Goal: Contribute content: Add original content to the website for others to see

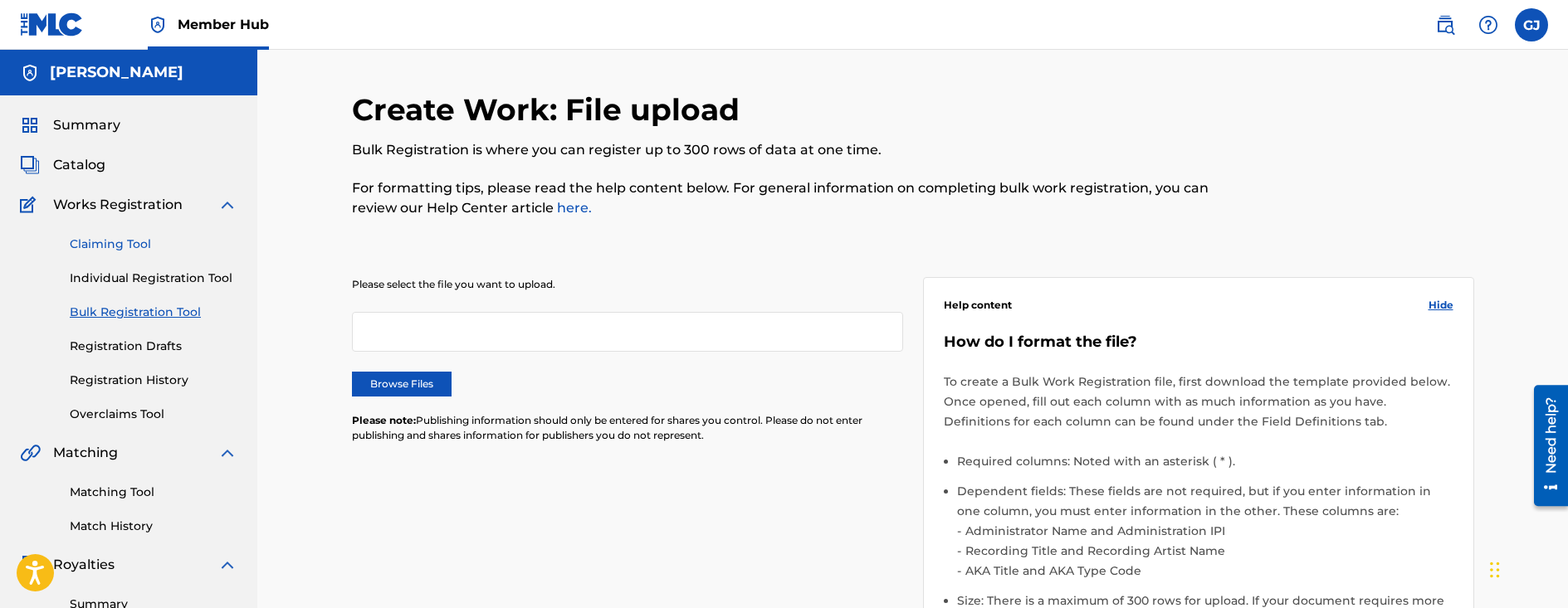
click at [122, 247] on link "Claiming Tool" at bounding box center [154, 244] width 168 height 17
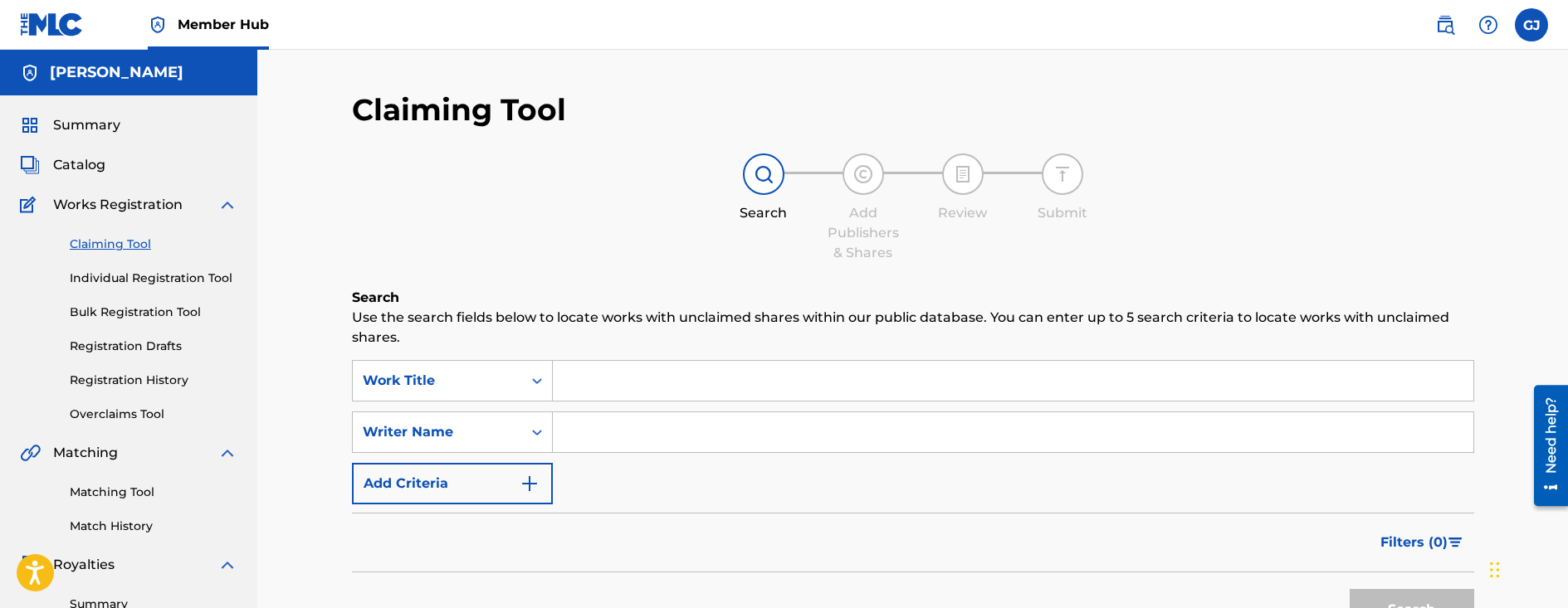
drag, startPoint x: 783, startPoint y: 169, endPoint x: 781, endPoint y: 186, distance: 17.1
click at [783, 177] on div at bounding box center [764, 175] width 42 height 42
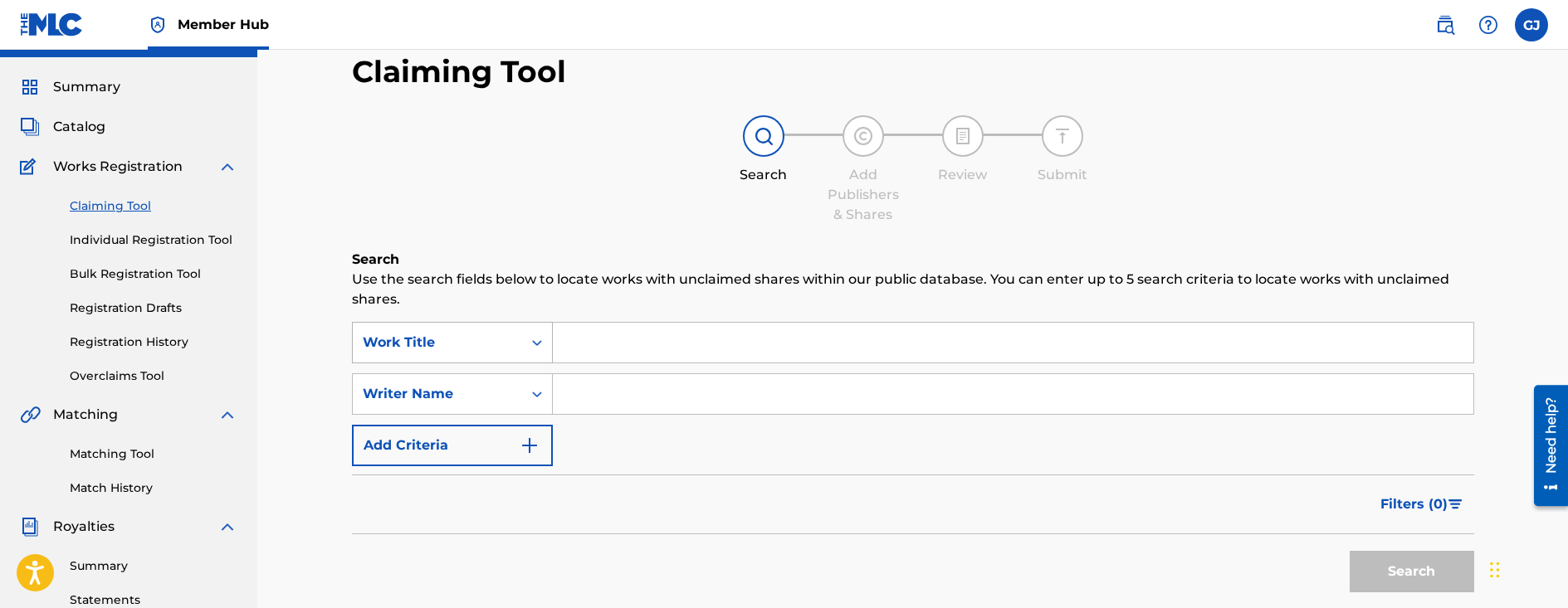
click at [518, 363] on div "Work Title" at bounding box center [453, 343] width 201 height 42
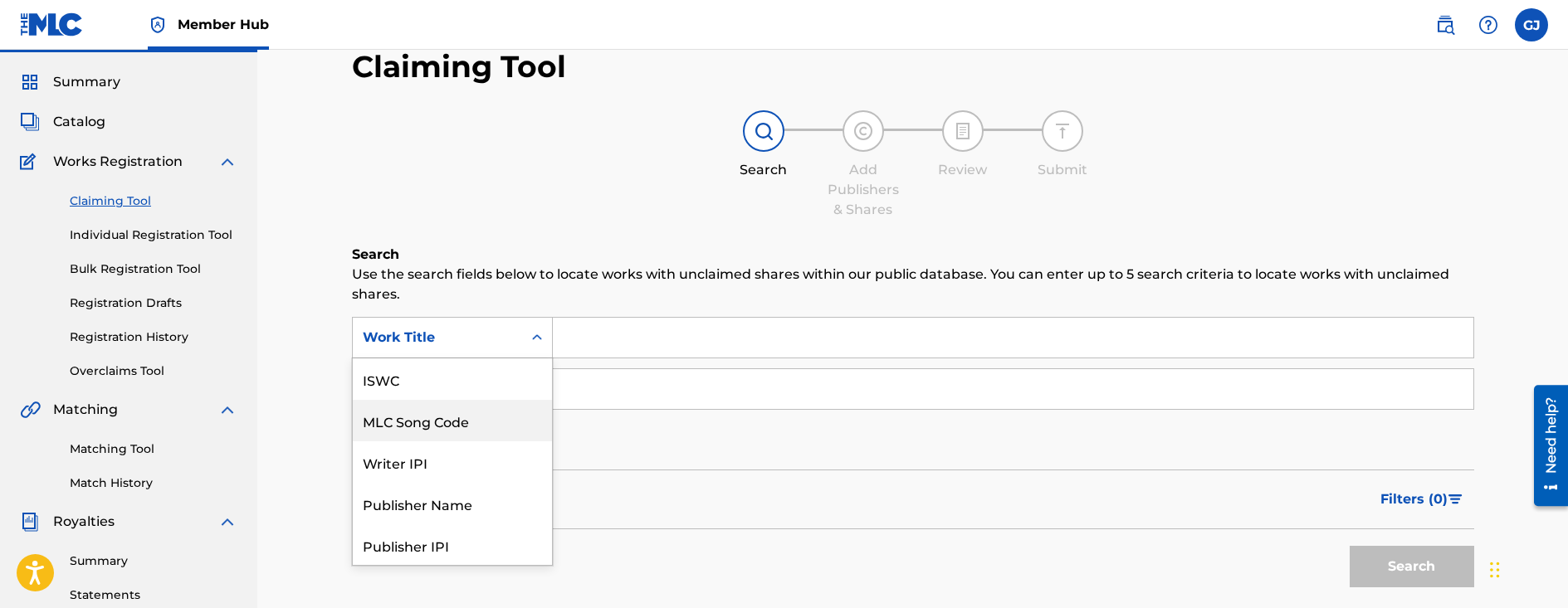
scroll to position [42, 0]
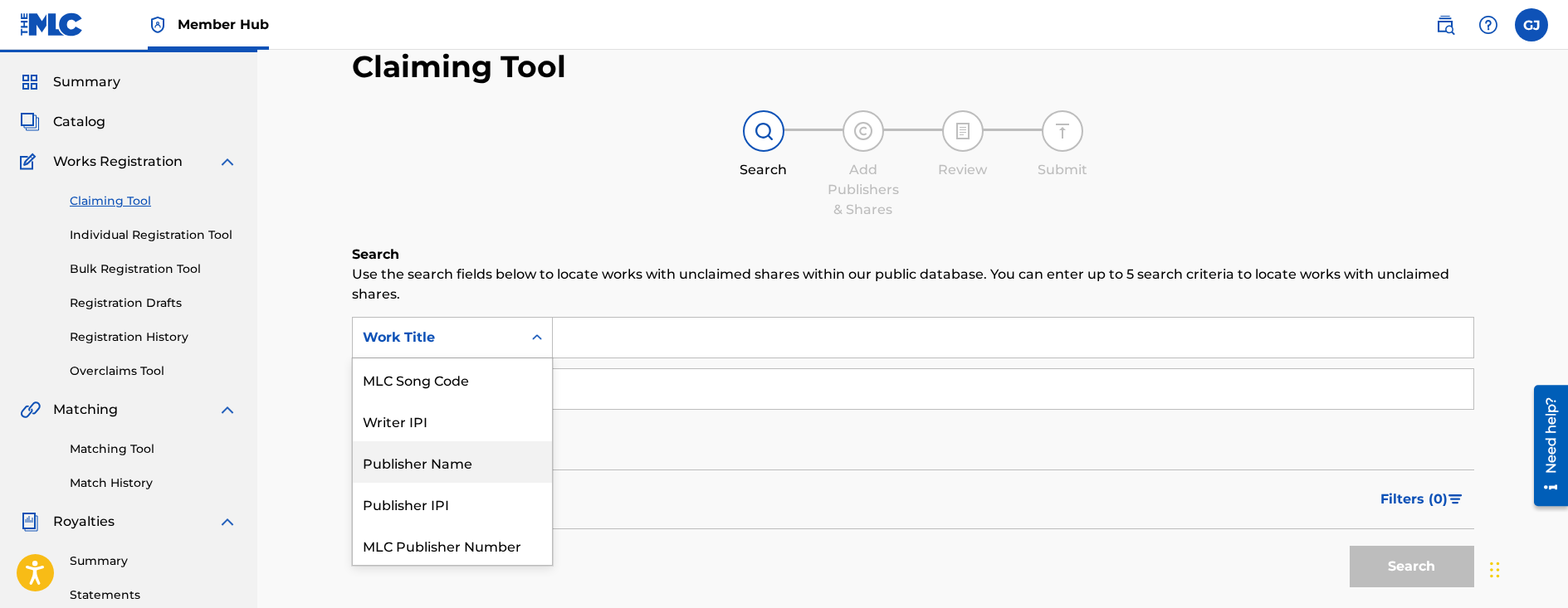
click at [493, 455] on div "Publisher Name" at bounding box center [453, 462] width 199 height 42
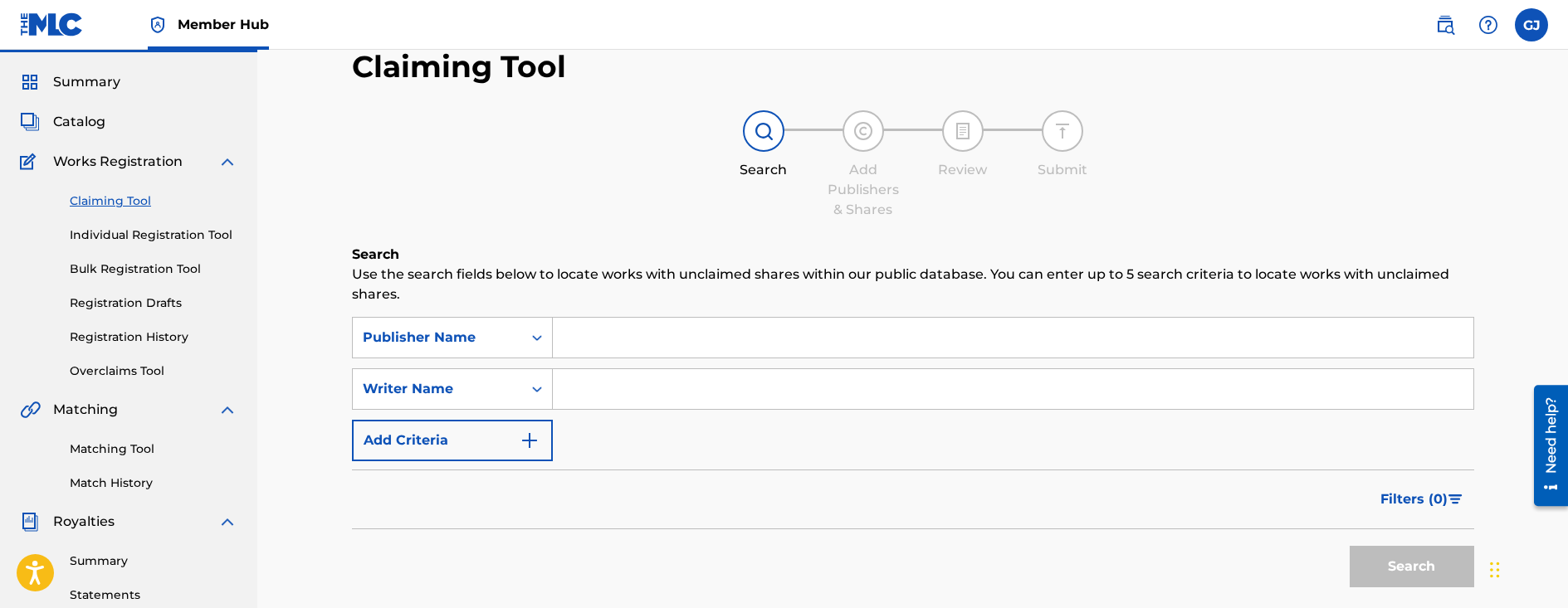
click at [681, 312] on div "Search Use the search fields below to locate works with unclaimed shares within…" at bounding box center [913, 461] width 1123 height 434
click at [677, 330] on input "Search Form" at bounding box center [1013, 338] width 921 height 40
type input "P414S0"
click at [1350, 546] on button "Search" at bounding box center [1412, 567] width 125 height 42
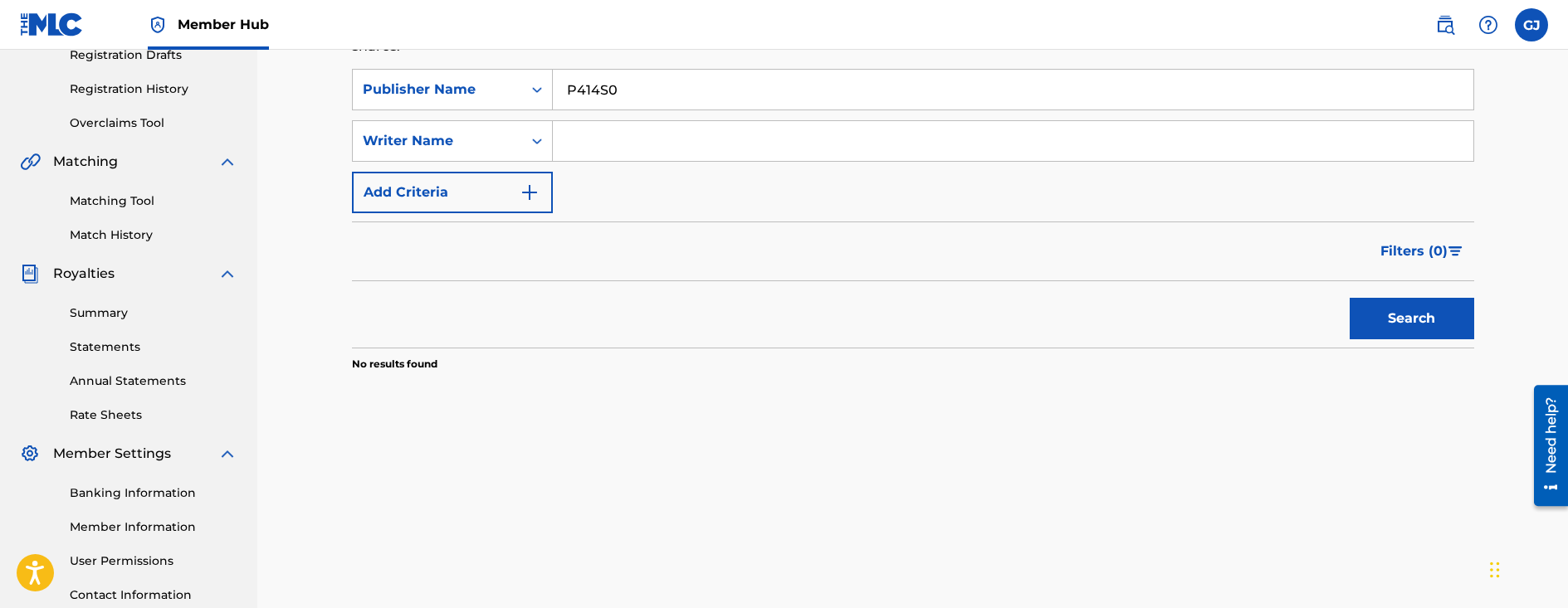
scroll to position [292, 0]
click at [1378, 309] on button "Search" at bounding box center [1412, 318] width 125 height 42
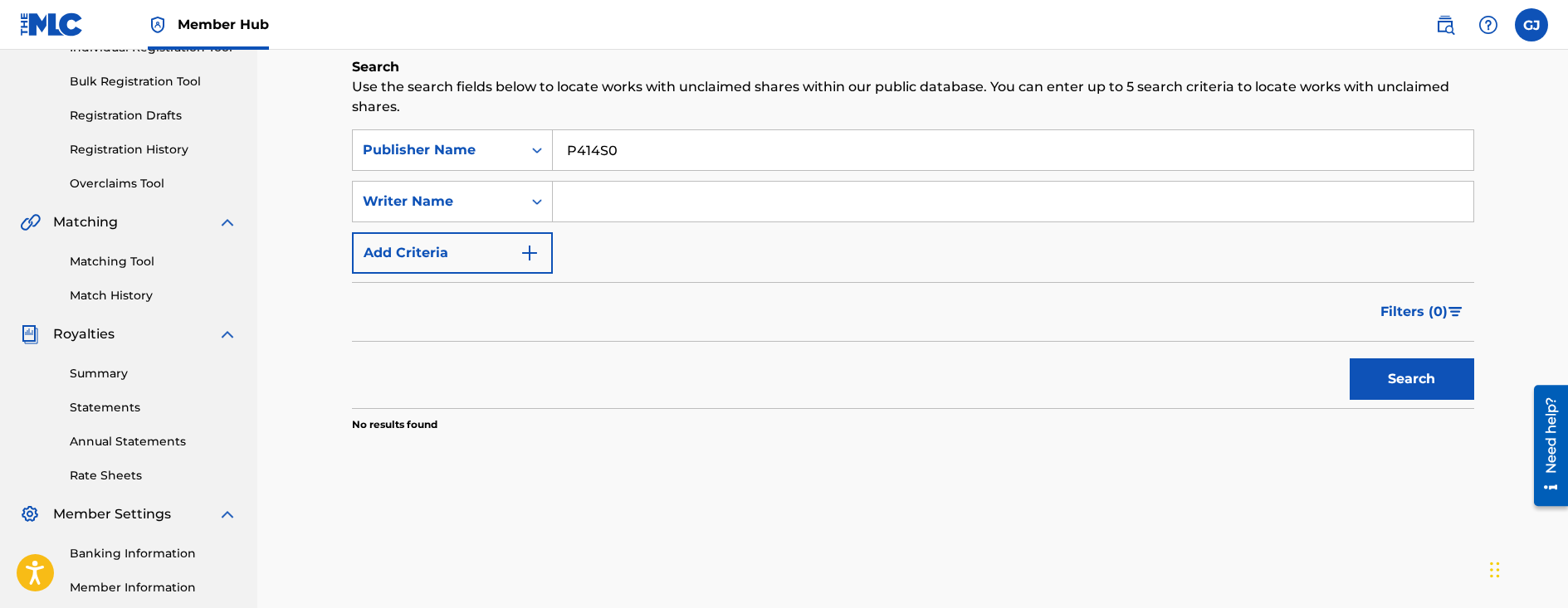
scroll to position [127, 0]
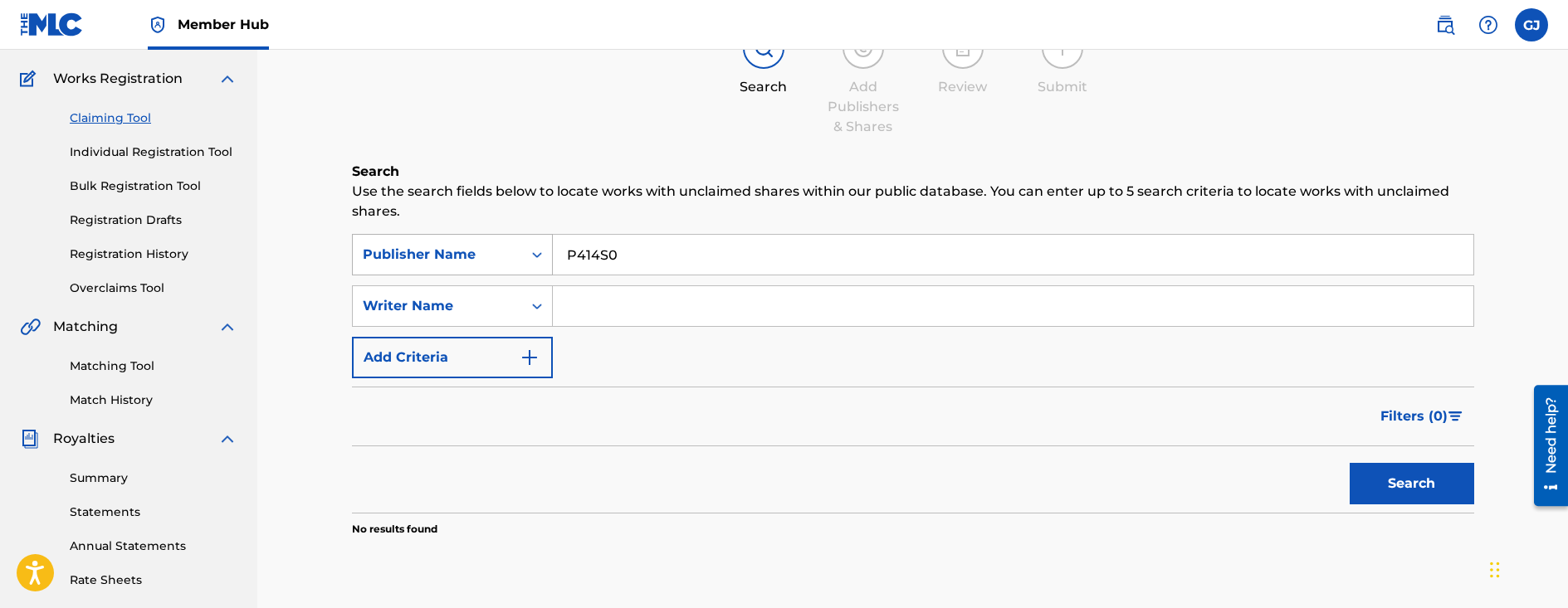
drag, startPoint x: 626, startPoint y: 258, endPoint x: 383, endPoint y: 252, distance: 243.1
click at [384, 252] on div "SearchWithCriteriaf53a5094-438d-4a69-bc43-78670375213e Publisher Name P414S0" at bounding box center [913, 255] width 1123 height 42
type input "gabesrepressed"
click at [1350, 463] on button "Search" at bounding box center [1412, 484] width 125 height 42
drag, startPoint x: 547, startPoint y: 260, endPoint x: 541, endPoint y: 269, distance: 10.8
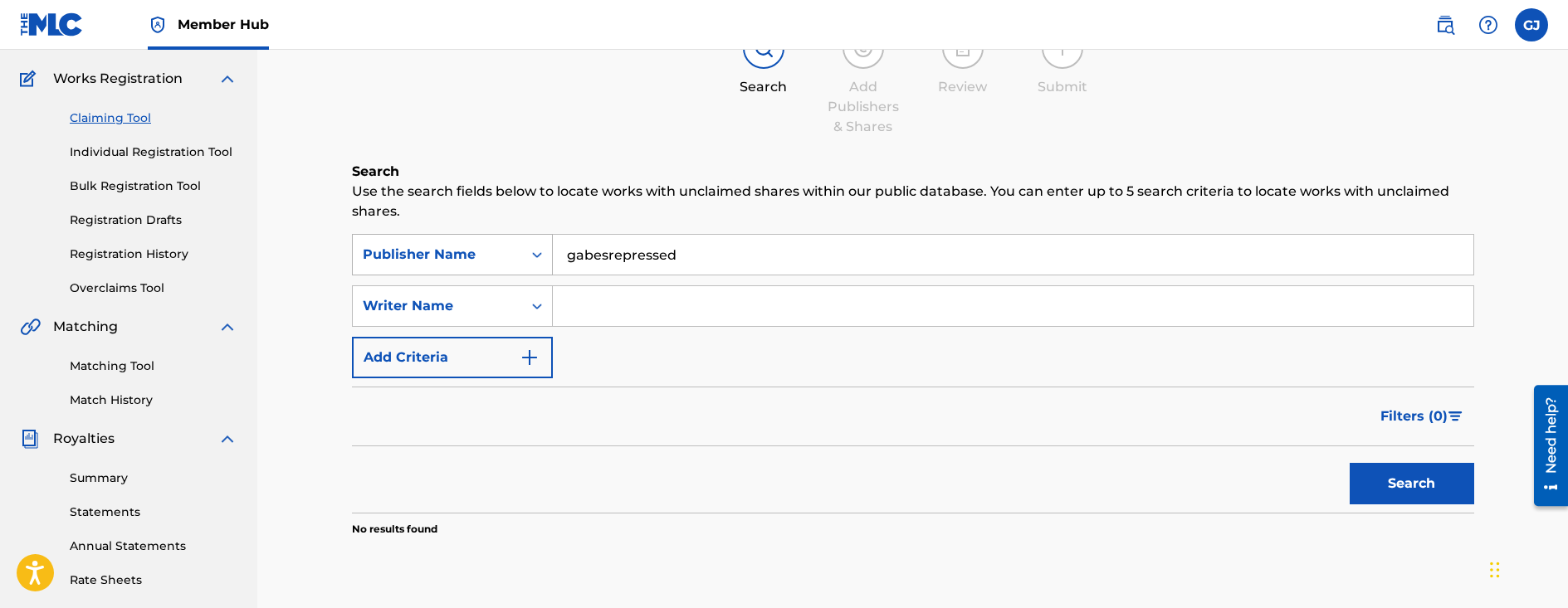
click at [547, 261] on div "Search Form" at bounding box center [537, 255] width 30 height 30
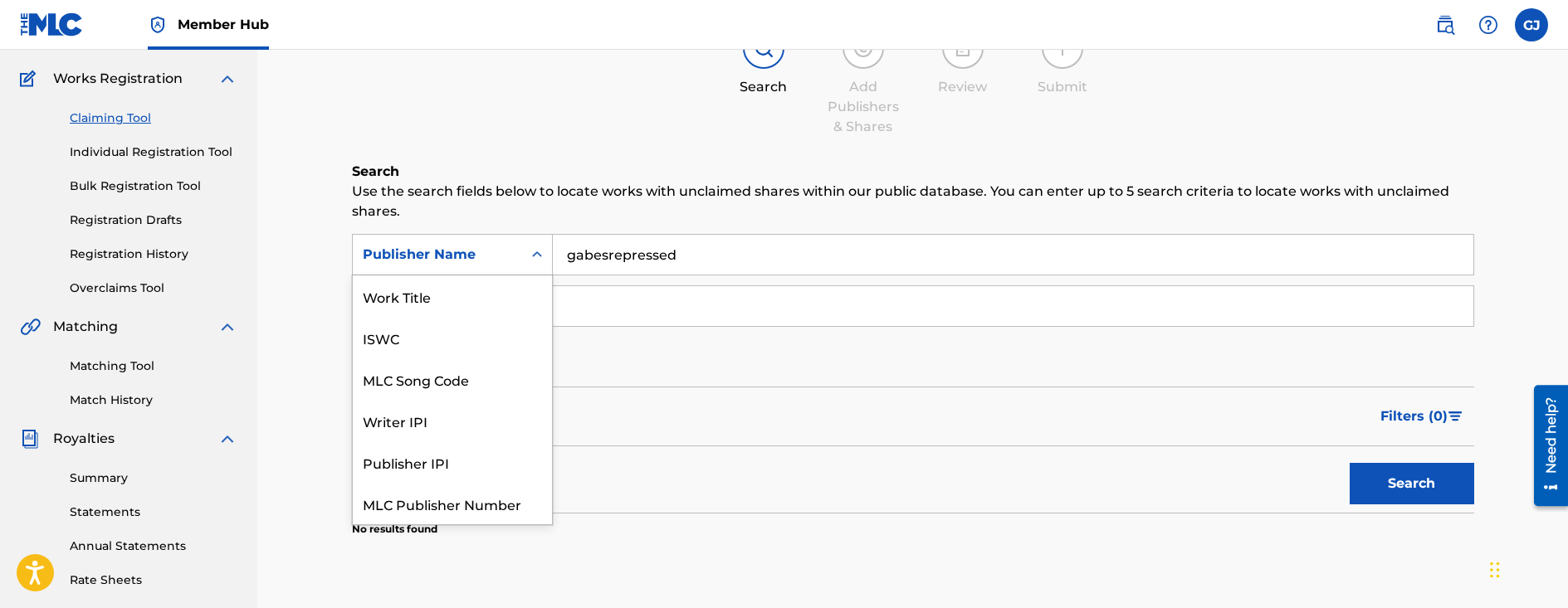
scroll to position [42, 0]
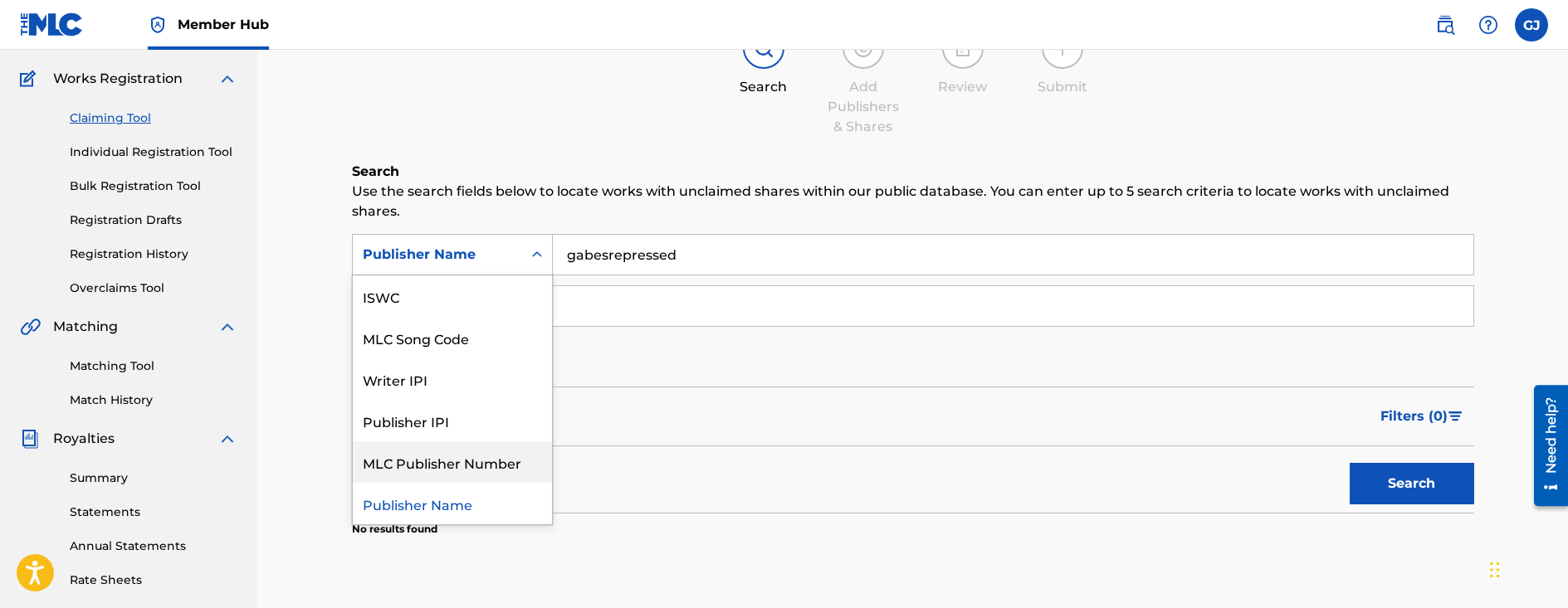
drag, startPoint x: 459, startPoint y: 466, endPoint x: 541, endPoint y: 421, distance: 93.5
click at [461, 466] on div "MLC Publisher Number" at bounding box center [453, 462] width 199 height 42
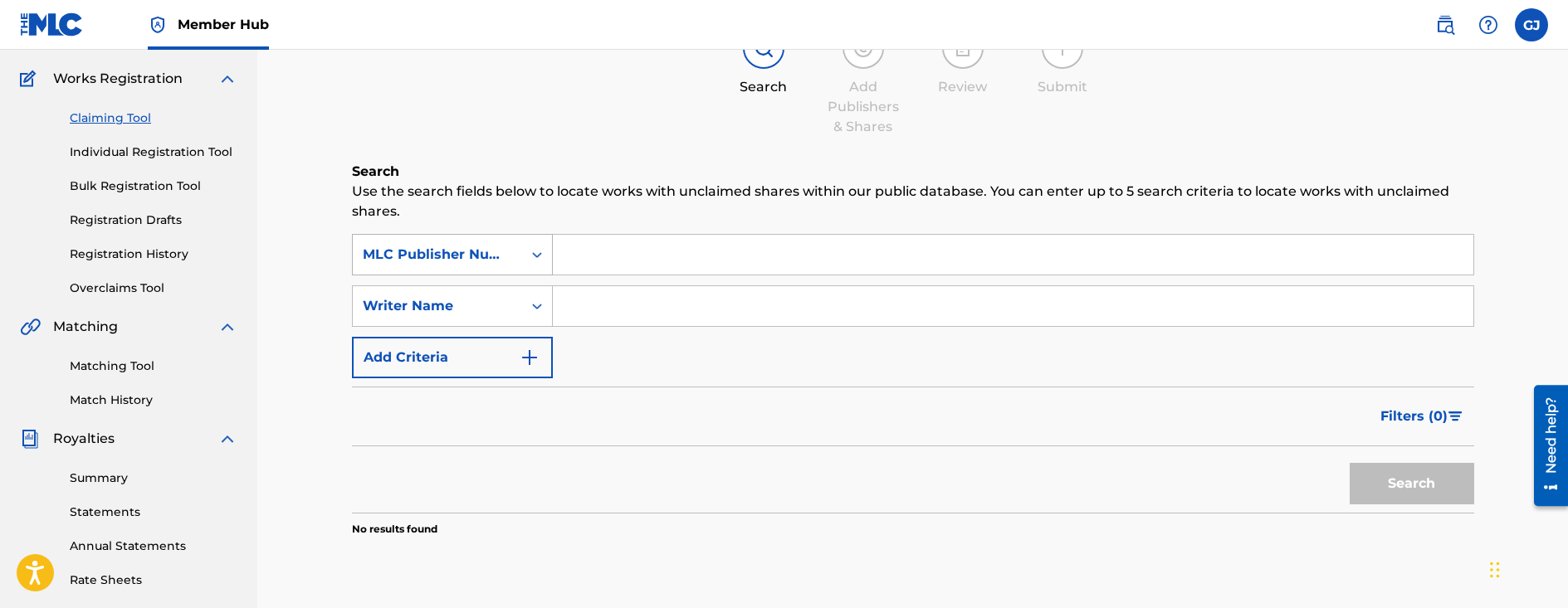
click at [419, 258] on div "MLC Publisher Number" at bounding box center [437, 255] width 149 height 20
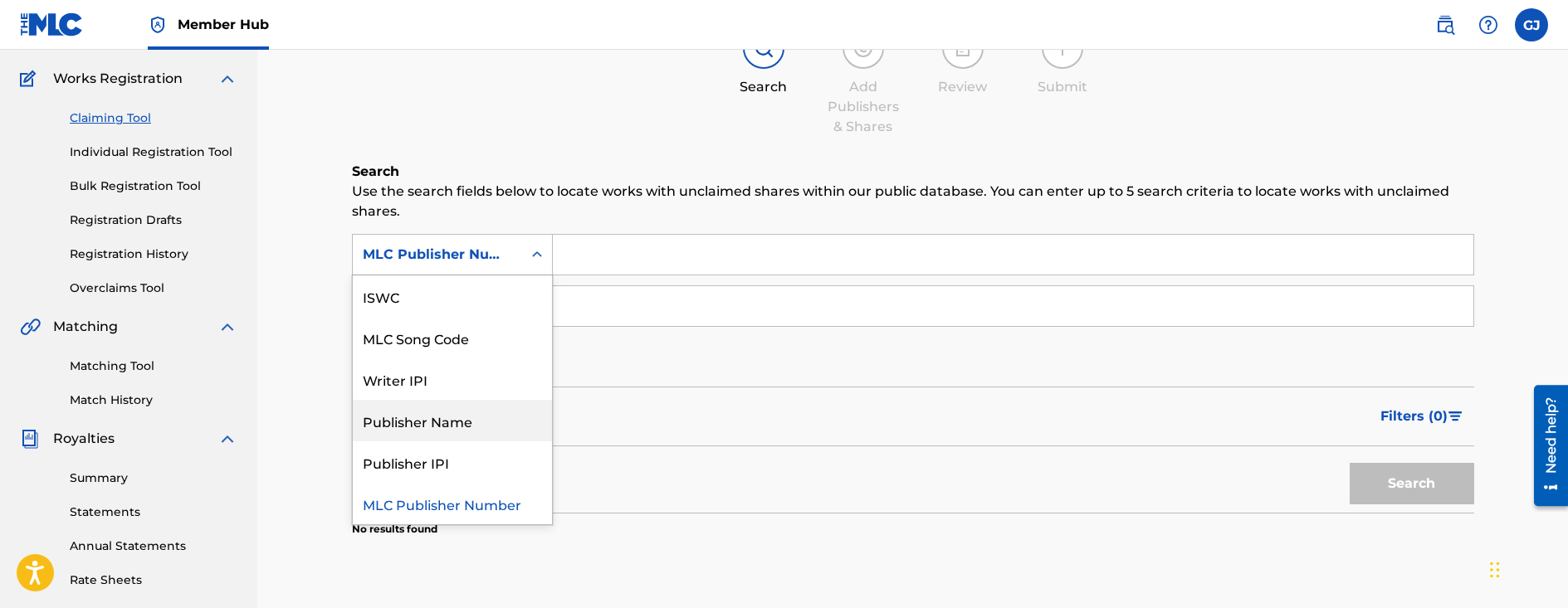
click at [413, 423] on div "Publisher Name" at bounding box center [453, 421] width 199 height 42
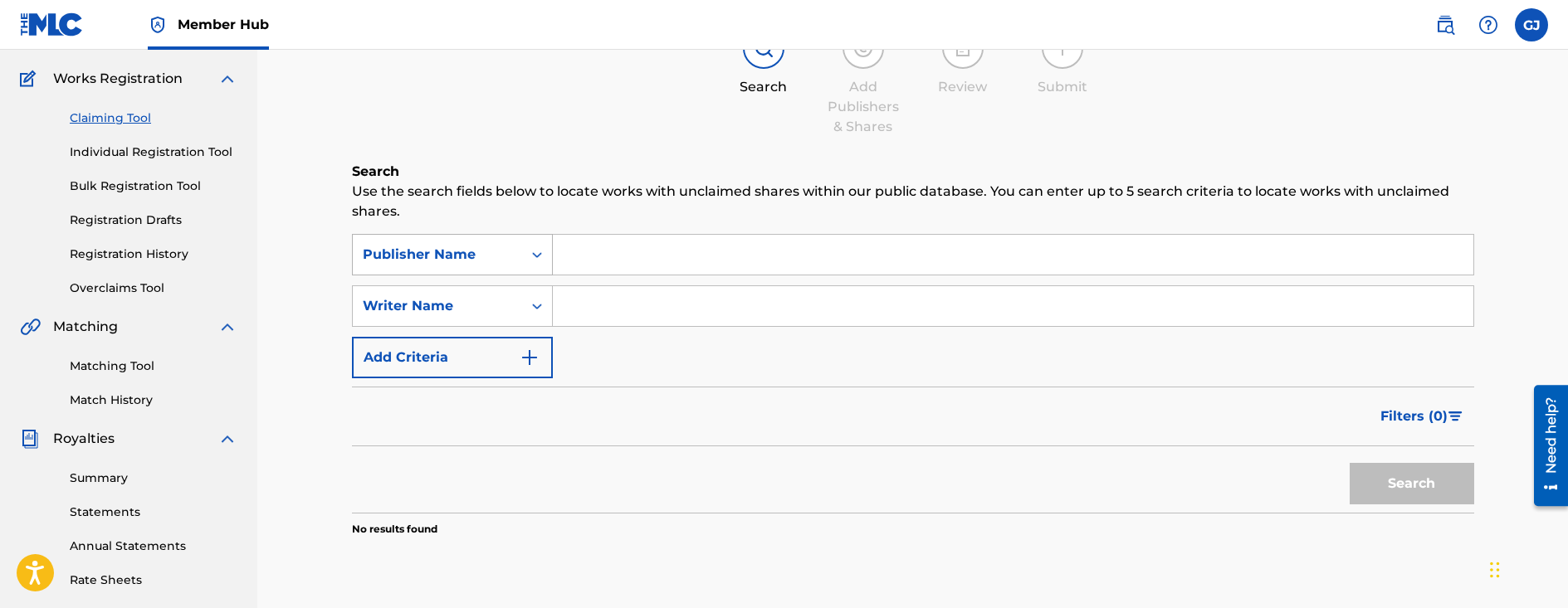
click at [485, 250] on div "Publisher Name" at bounding box center [437, 255] width 149 height 20
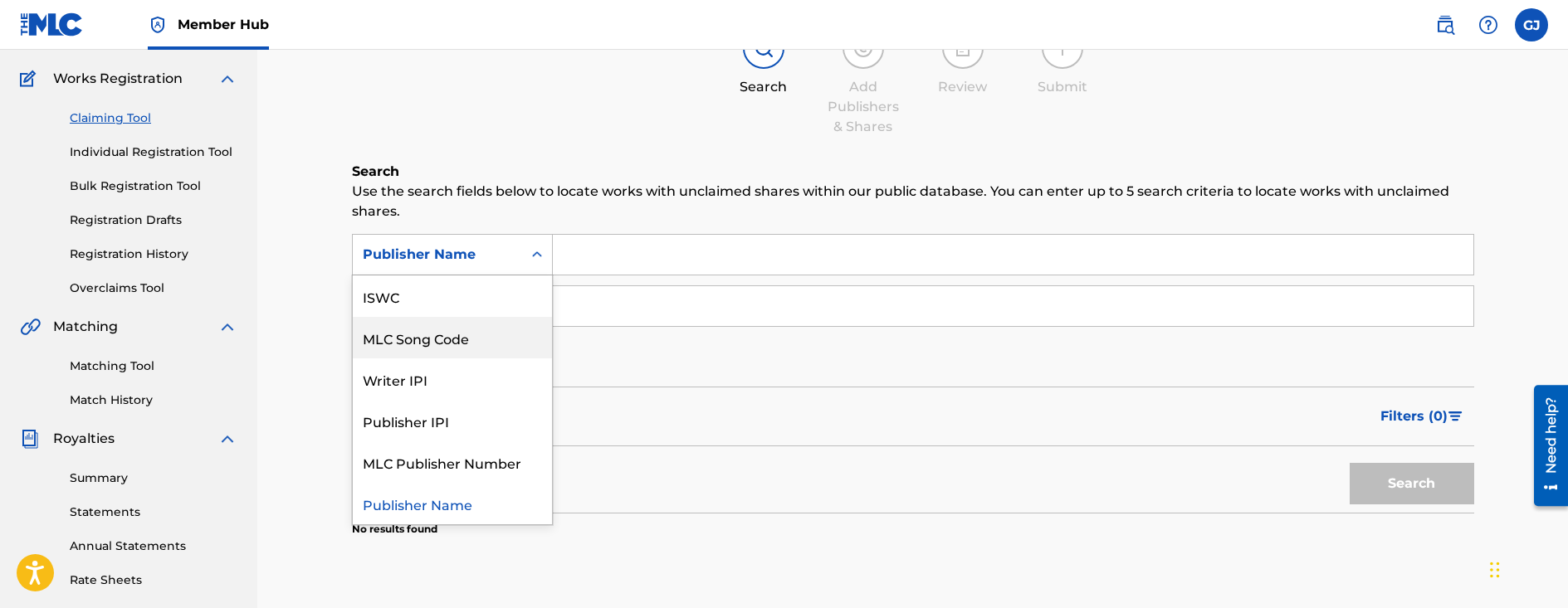
click at [499, 347] on div "MLC Song Code" at bounding box center [453, 338] width 199 height 42
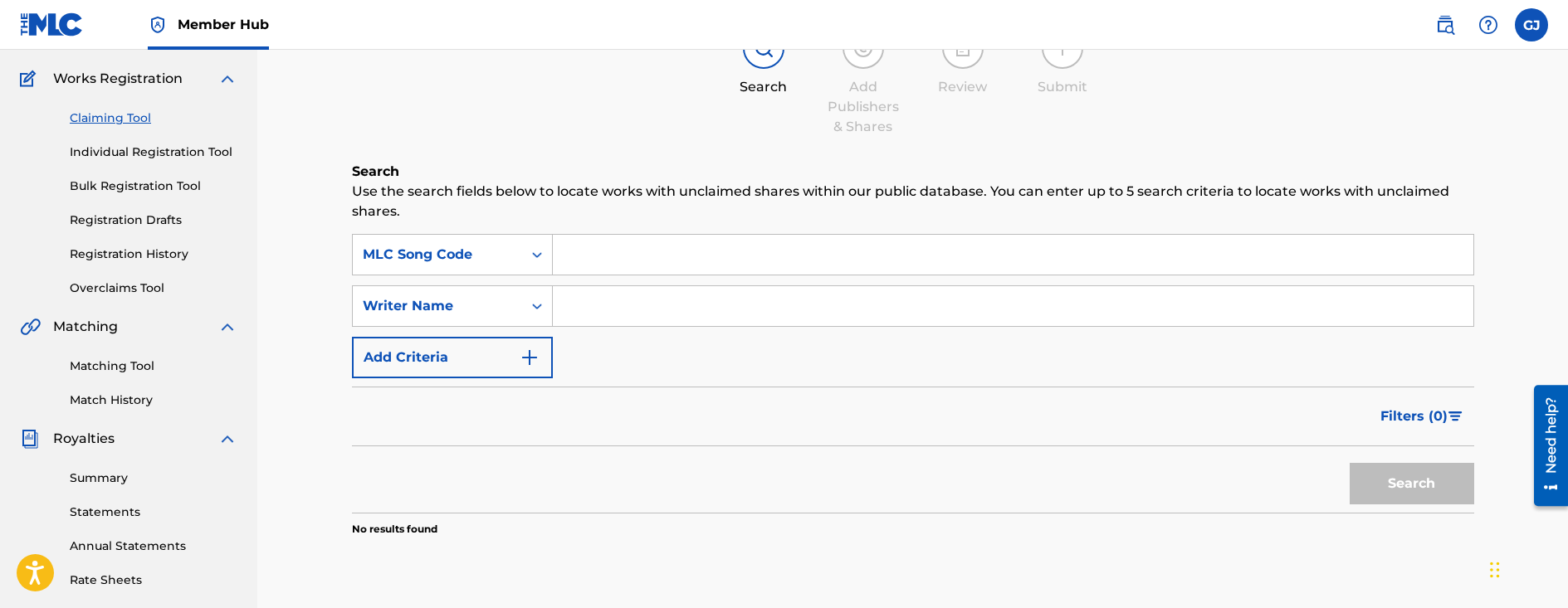
paste input "gabesrepressed"
type input "gabesrepressed"
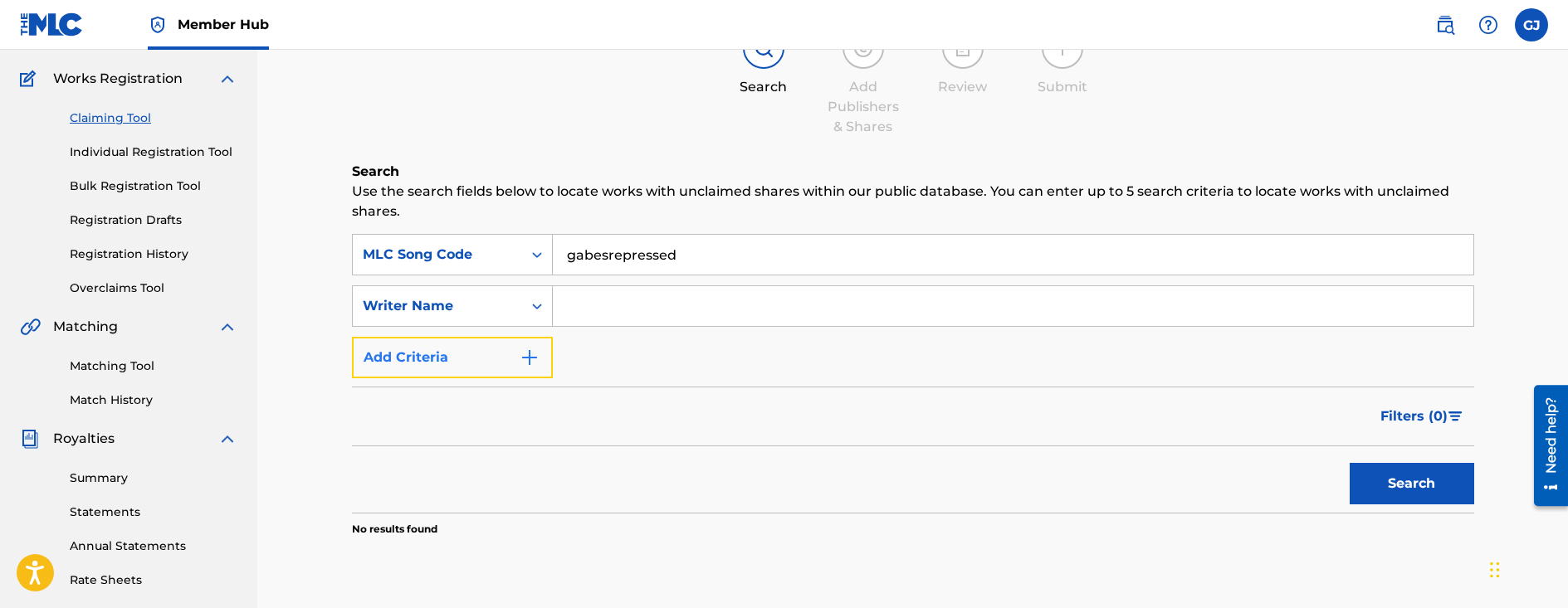
click at [483, 363] on button "Add Criteria" at bounding box center [453, 358] width 201 height 42
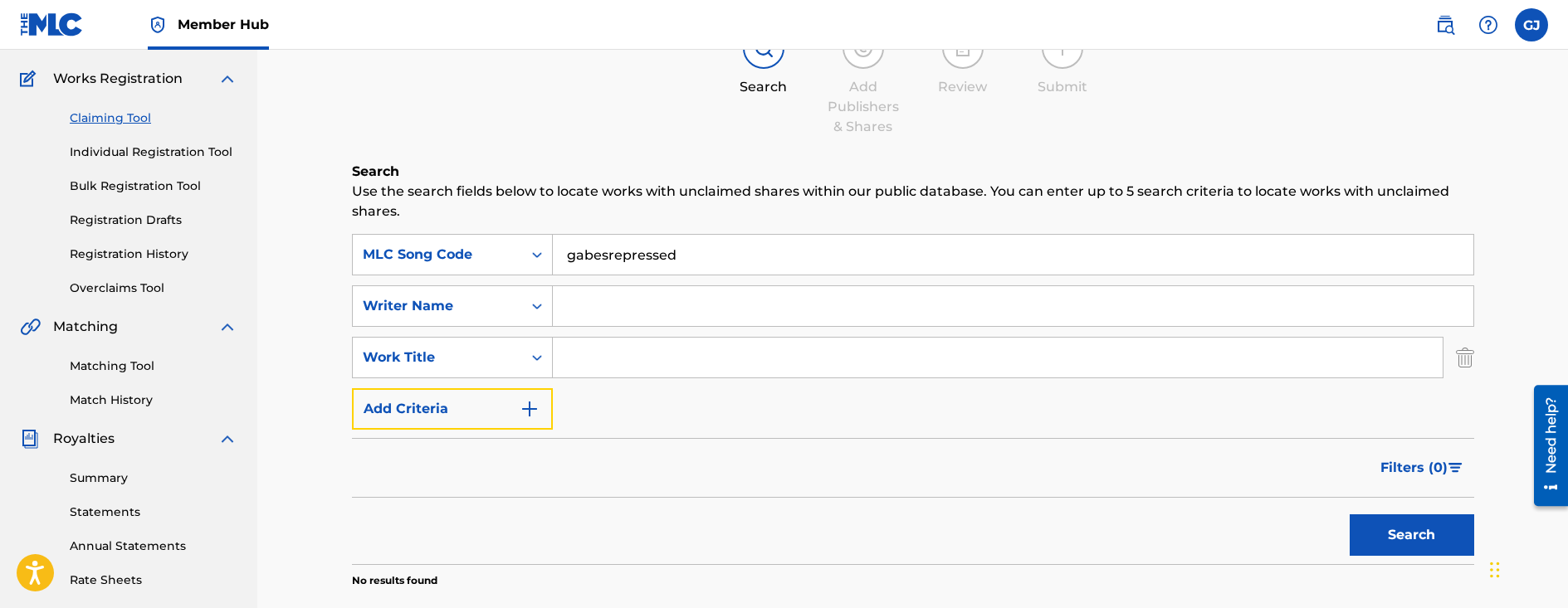
click at [352, 389] on button "Add Criteria" at bounding box center [453, 410] width 201 height 42
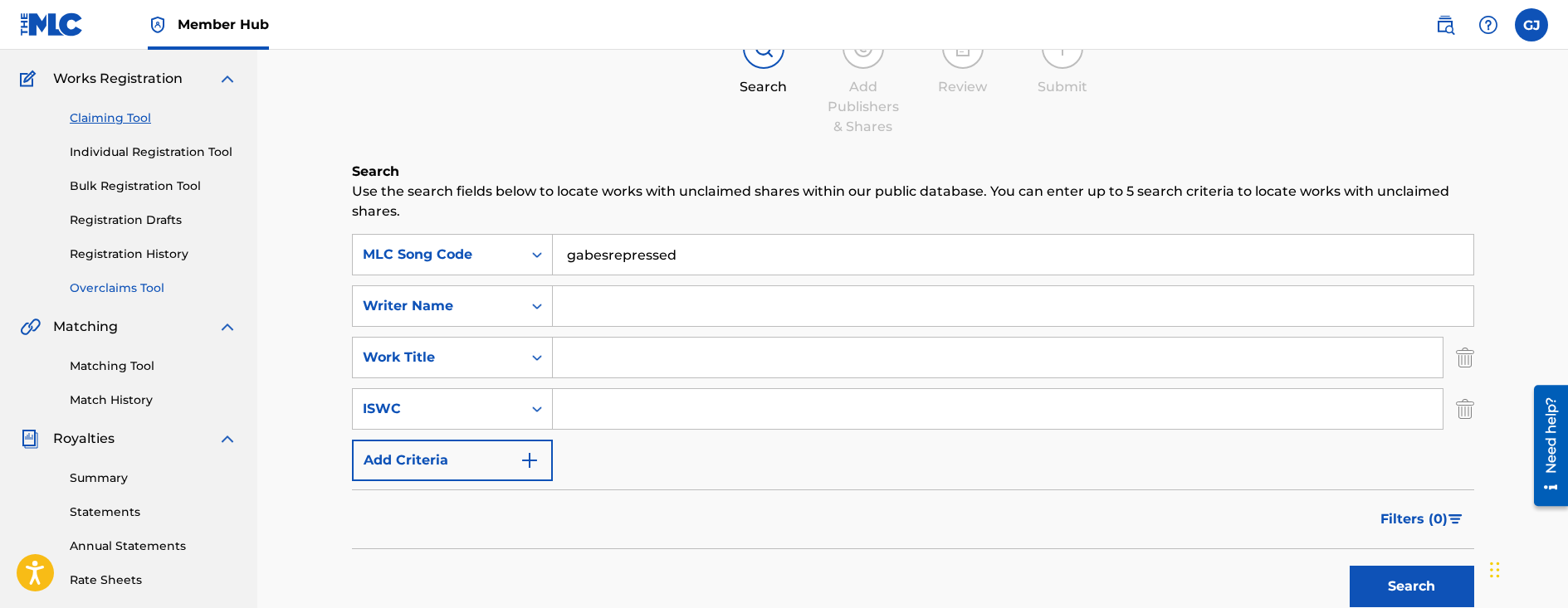
click at [121, 280] on link "Overclaims Tool" at bounding box center [154, 288] width 168 height 17
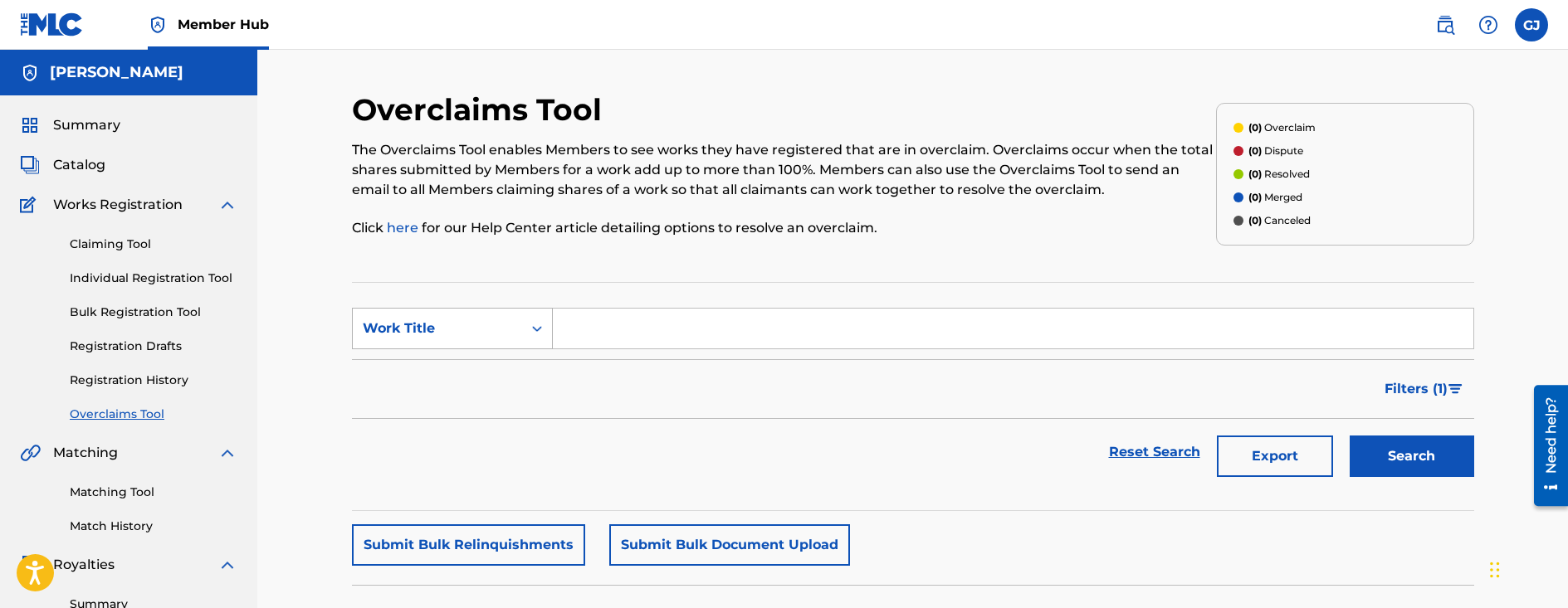
click at [523, 336] on div "Search Form" at bounding box center [537, 329] width 30 height 30
click at [524, 337] on div "Search Form" at bounding box center [537, 329] width 30 height 30
click at [76, 162] on span "Catalog" at bounding box center [78, 166] width 52 height 20
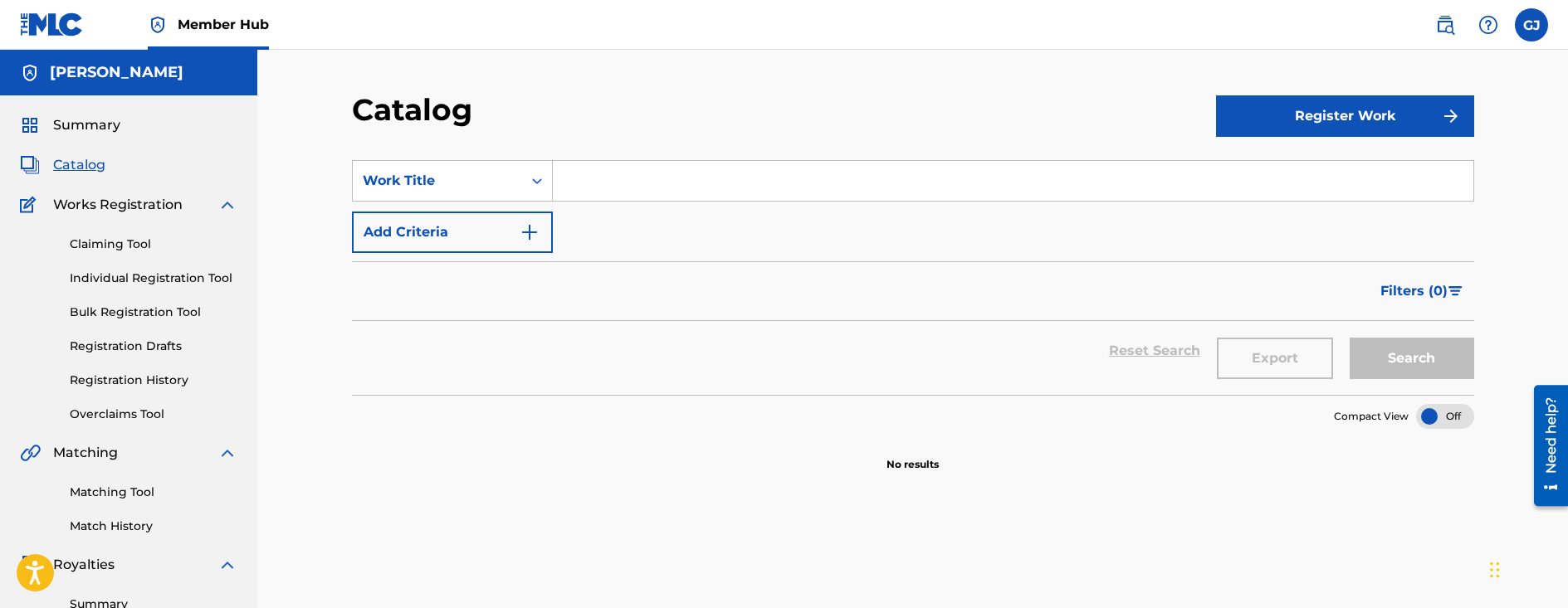
click at [778, 181] on input "Search Form" at bounding box center [1013, 181] width 921 height 40
paste input "gabesrepressed"
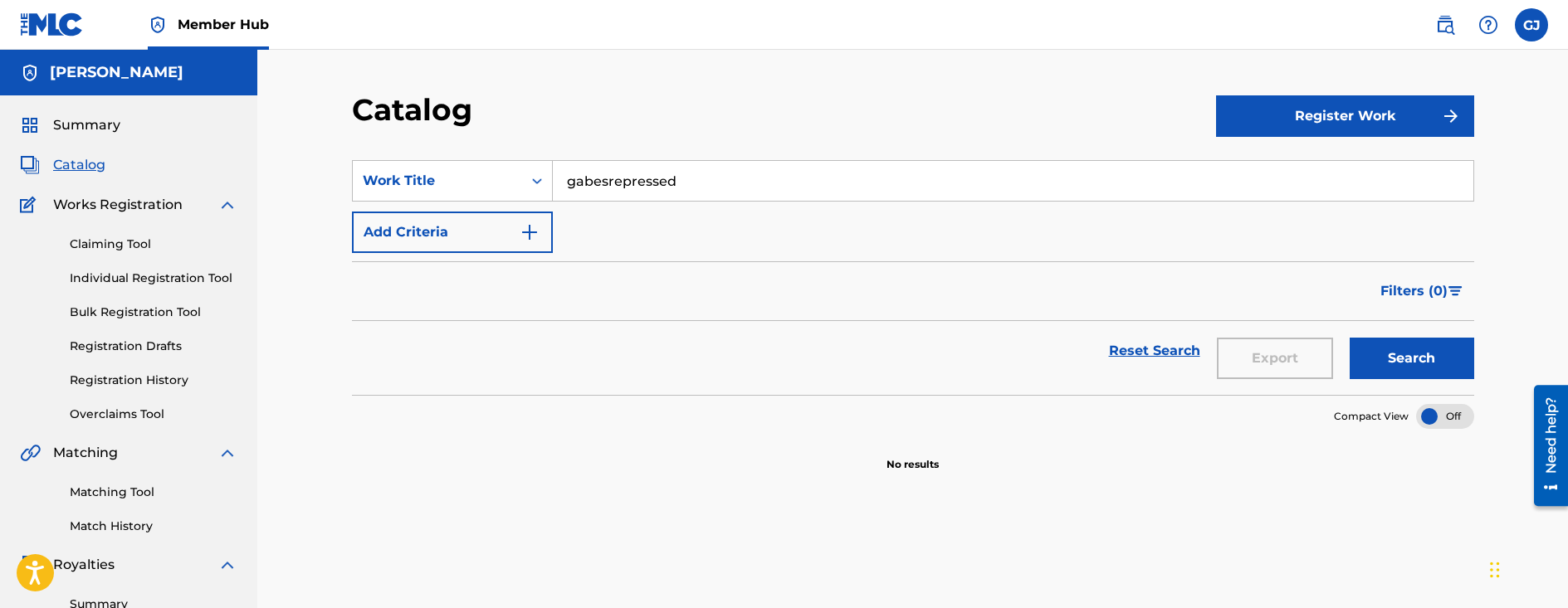
type input "gabesrepressed"
click at [1350, 338] on button "Search" at bounding box center [1412, 359] width 125 height 42
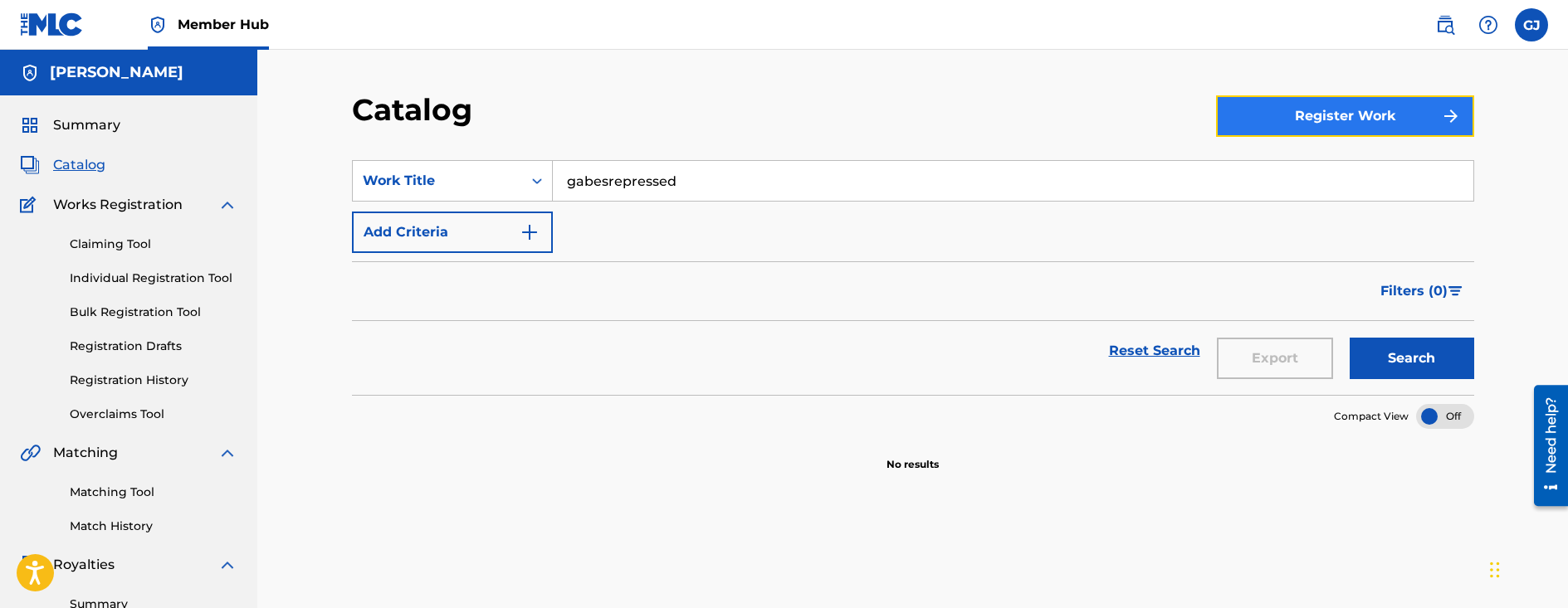
click at [1367, 126] on button "Register Work" at bounding box center [1346, 117] width 259 height 42
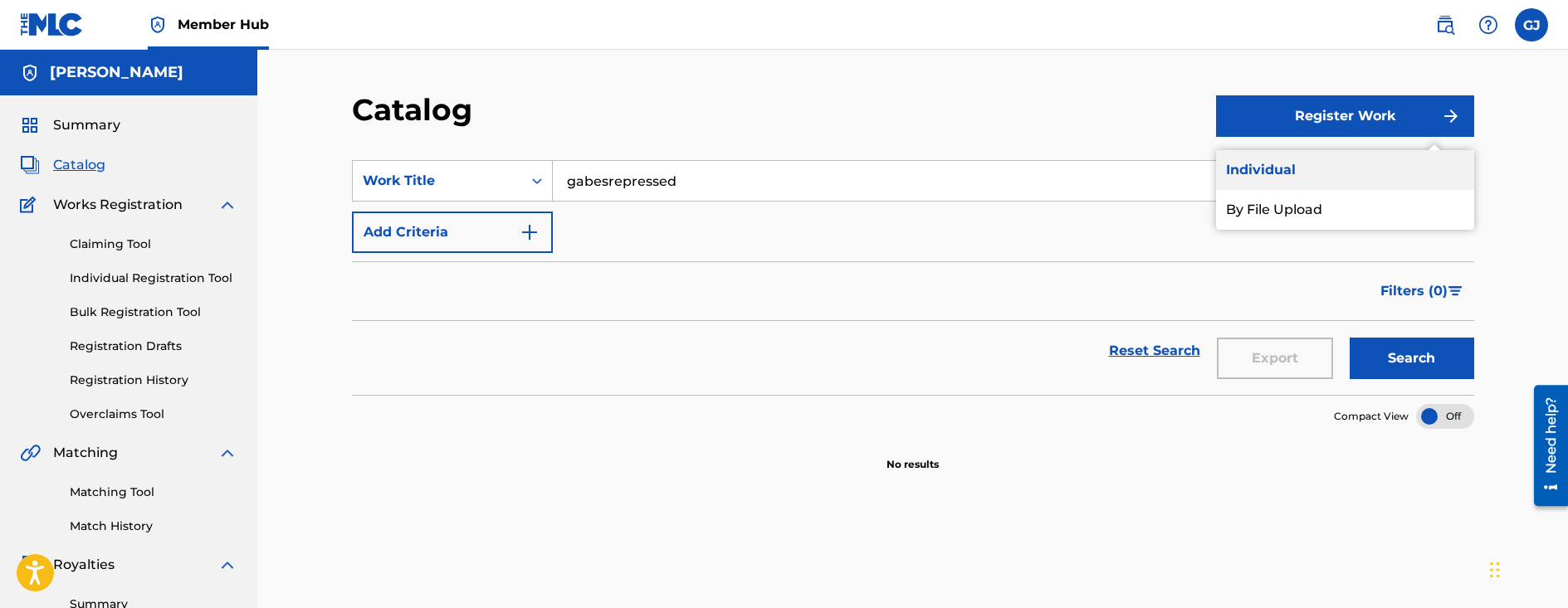
click at [1346, 177] on link "Individual" at bounding box center [1346, 170] width 259 height 40
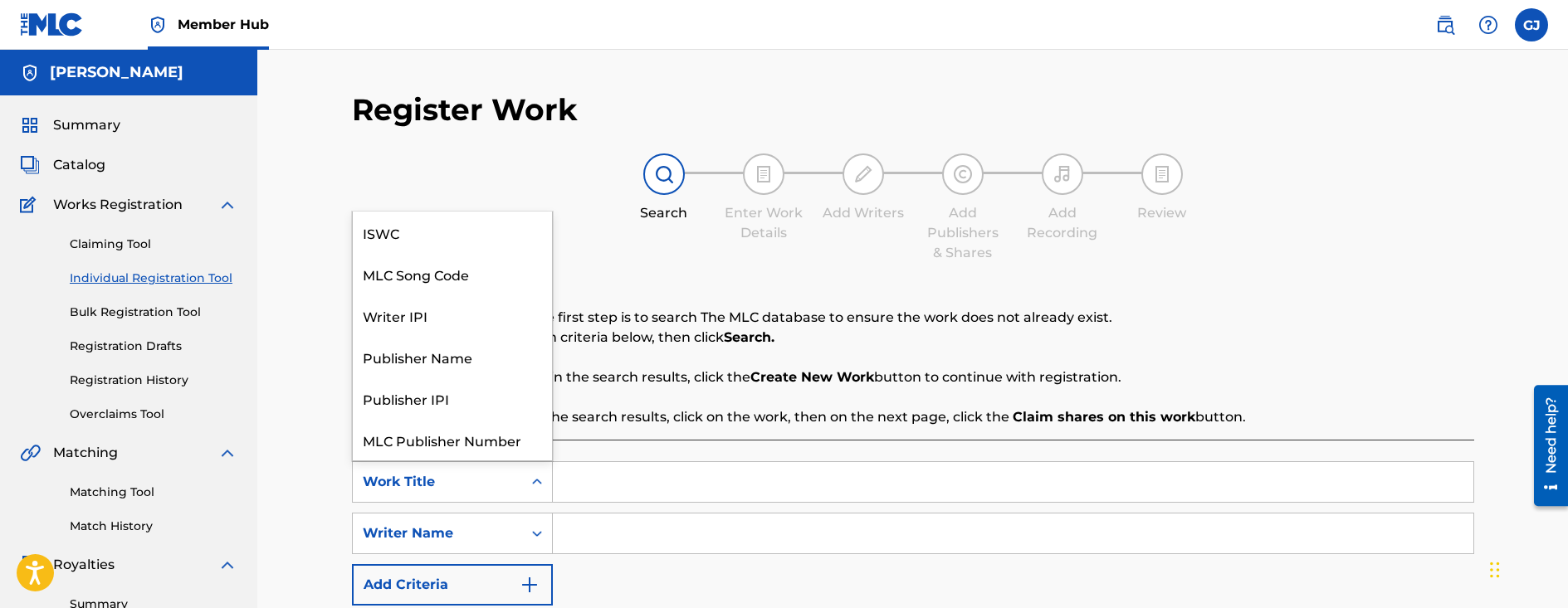
click at [522, 465] on div "Work Title" at bounding box center [453, 482] width 201 height 42
click at [504, 232] on div "ISWC" at bounding box center [453, 233] width 199 height 42
